Goal: Information Seeking & Learning: Learn about a topic

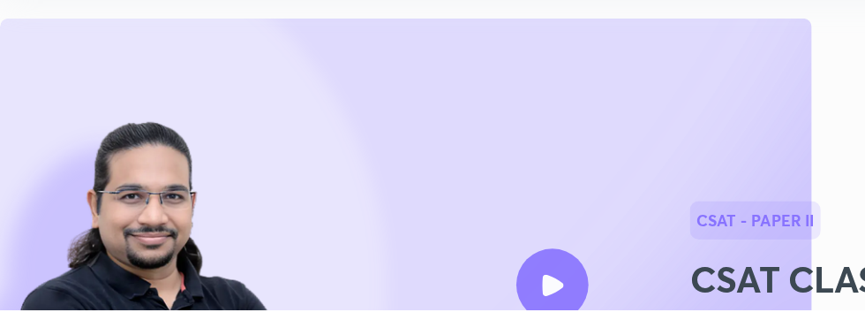
click at [431, 311] on div at bounding box center [432, 300] width 57 height 57
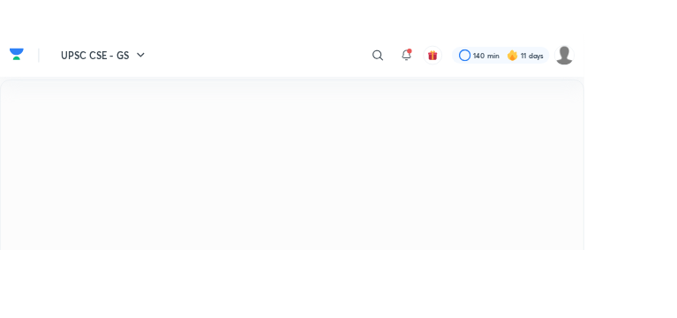
scroll to position [30, 0]
